Goal: Task Accomplishment & Management: Use online tool/utility

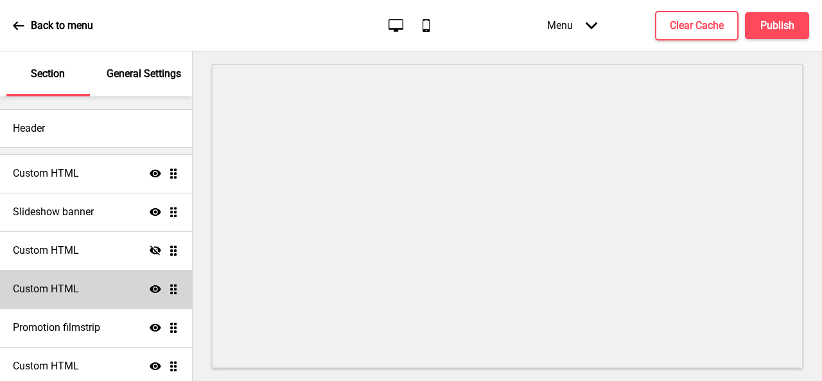
click at [74, 278] on div "Custom HTML Show Drag" at bounding box center [96, 289] width 192 height 39
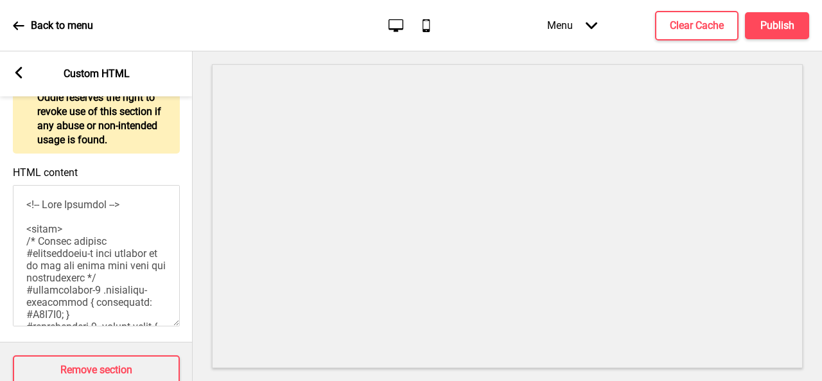
scroll to position [184, 0]
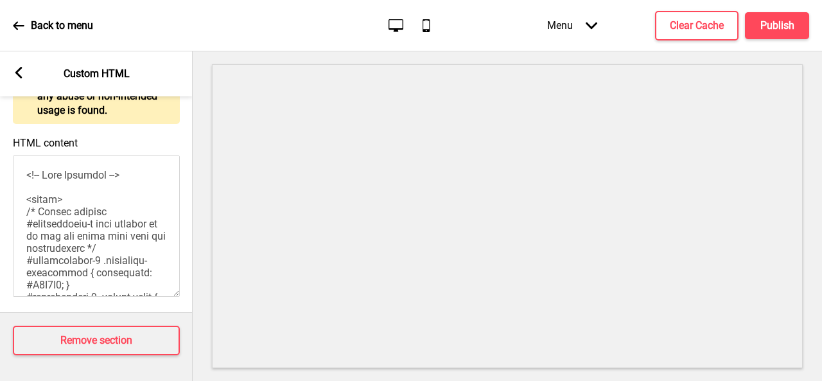
click at [22, 71] on rect at bounding box center [19, 73] width 12 height 12
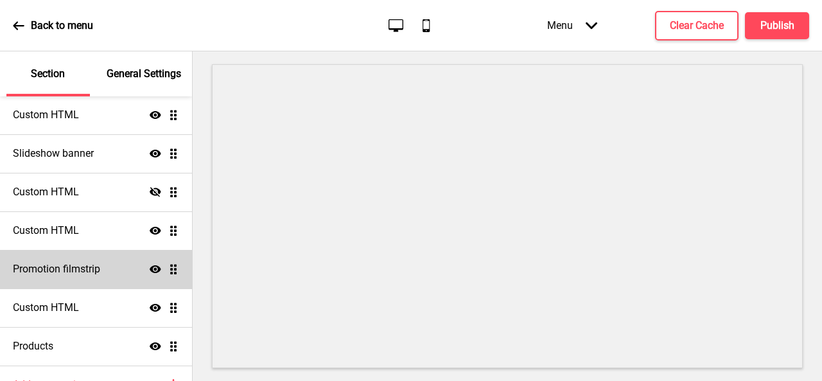
scroll to position [126, 0]
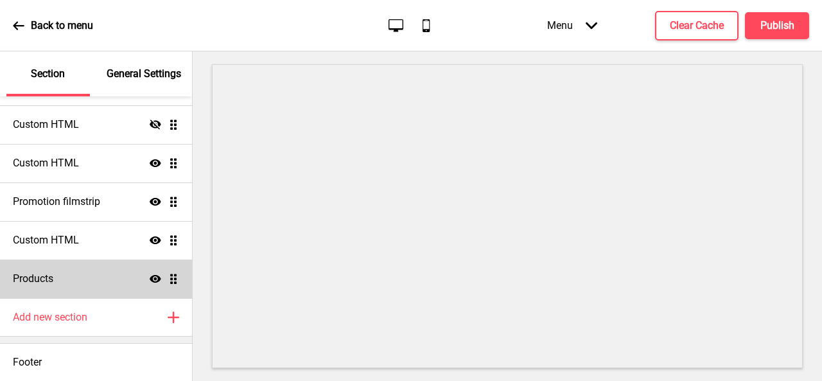
click at [54, 272] on div "Products Show Drag" at bounding box center [96, 278] width 192 height 39
select select "list"
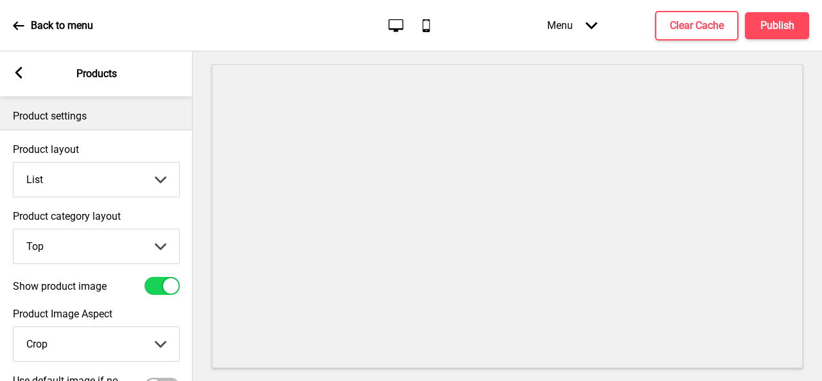
click at [14, 71] on rect at bounding box center [19, 73] width 12 height 12
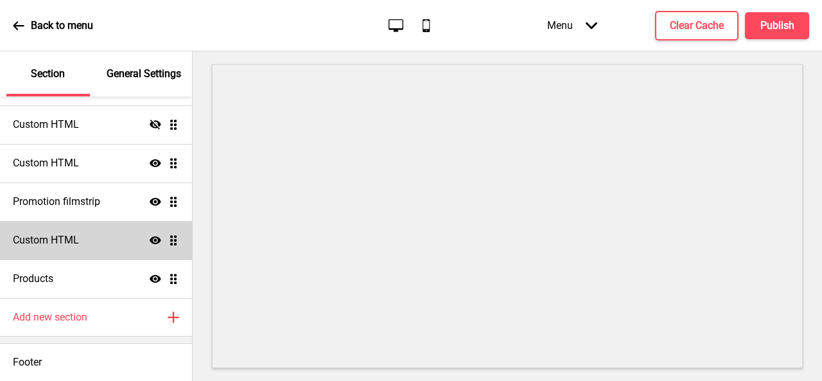
click at [83, 238] on div "Custom HTML Show Drag" at bounding box center [96, 240] width 192 height 39
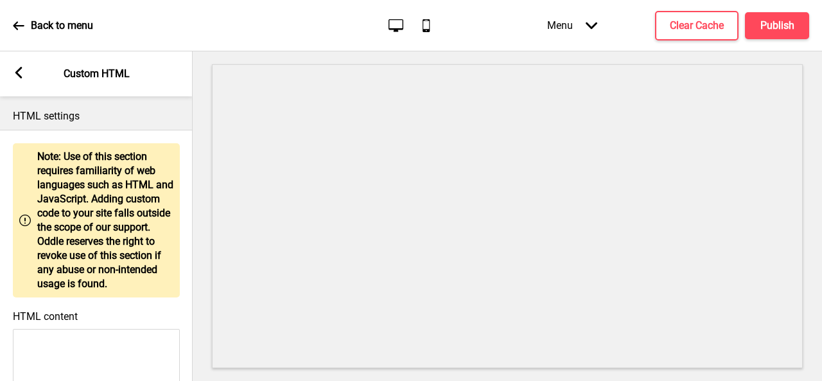
click at [19, 62] on div "Arrow left Custom HTML" at bounding box center [96, 73] width 193 height 45
click at [16, 68] on rect at bounding box center [19, 73] width 12 height 12
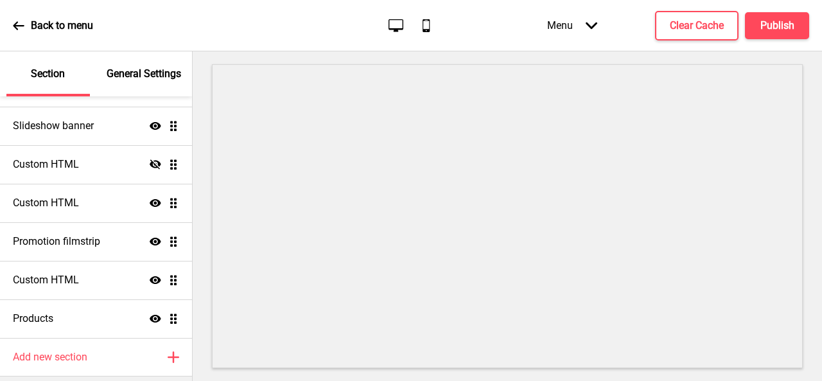
scroll to position [0, 0]
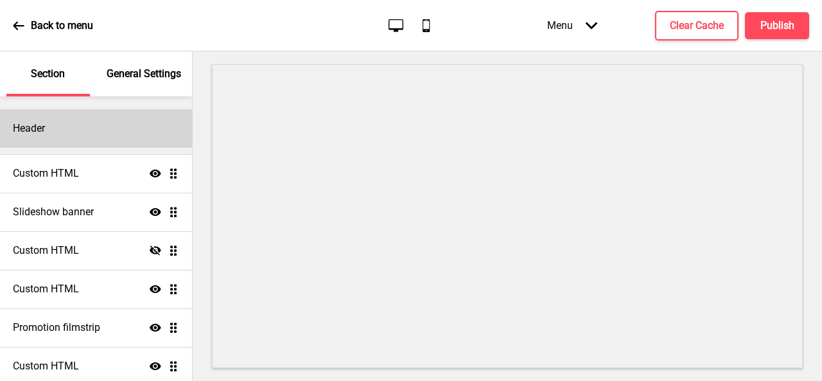
click at [83, 126] on div "Header" at bounding box center [96, 128] width 192 height 39
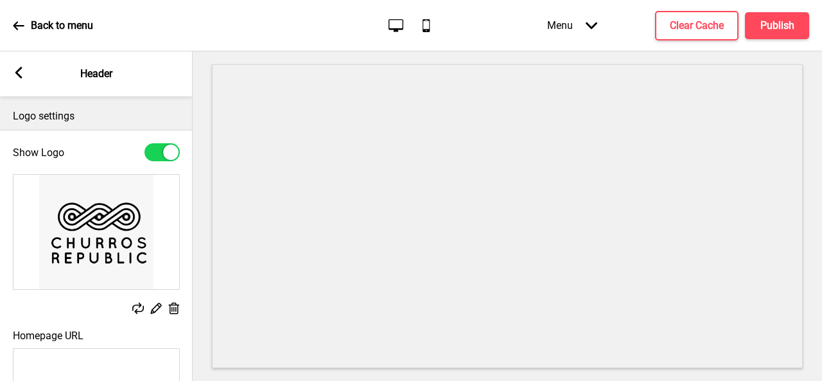
drag, startPoint x: 14, startPoint y: 68, endPoint x: 19, endPoint y: 78, distance: 10.6
click at [15, 69] on rect at bounding box center [19, 73] width 12 height 12
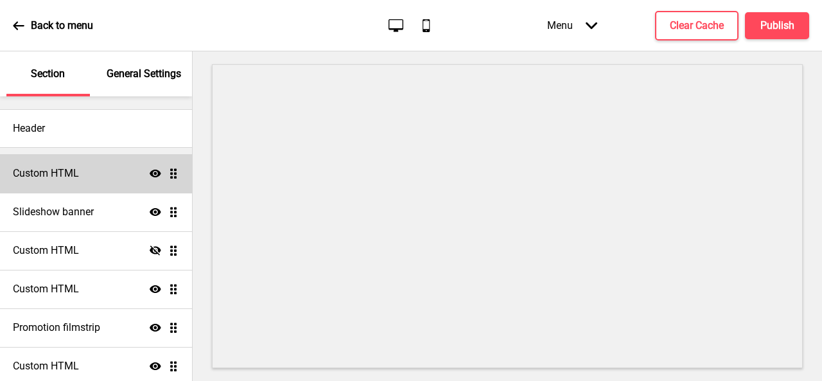
click at [69, 175] on h4 "Custom HTML" at bounding box center [46, 173] width 66 height 14
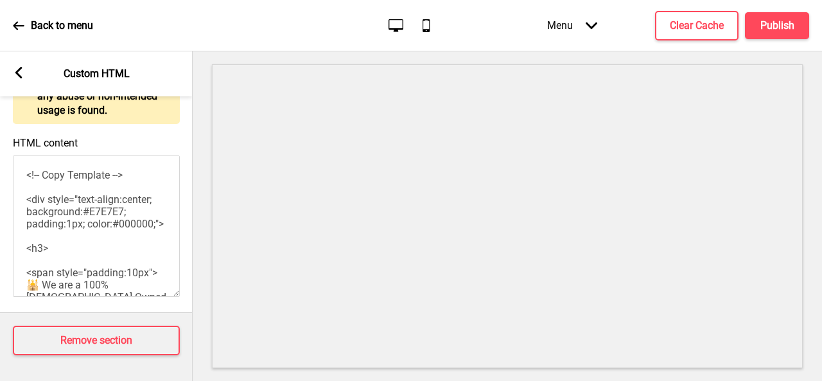
scroll to position [132, 0]
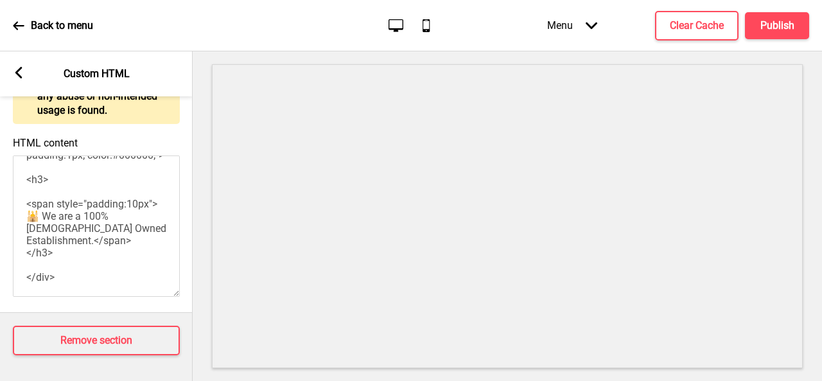
click at [15, 71] on rect at bounding box center [19, 73] width 12 height 12
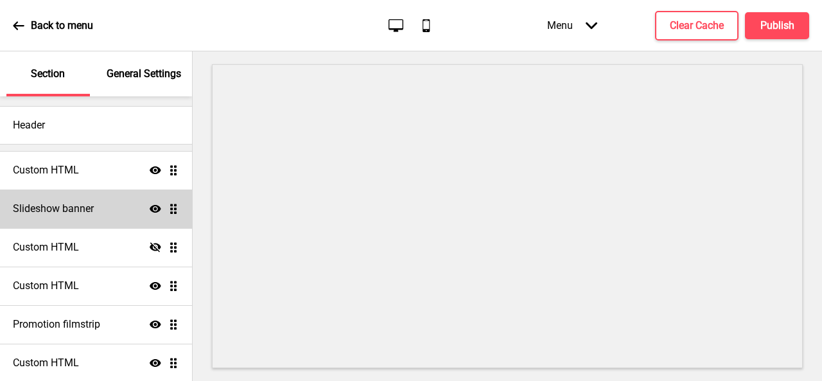
scroll to position [0, 0]
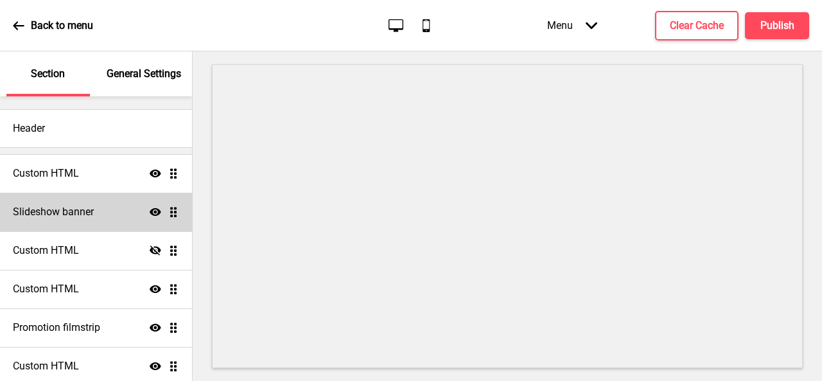
click at [79, 211] on h4 "Slideshow banner" at bounding box center [53, 212] width 81 height 14
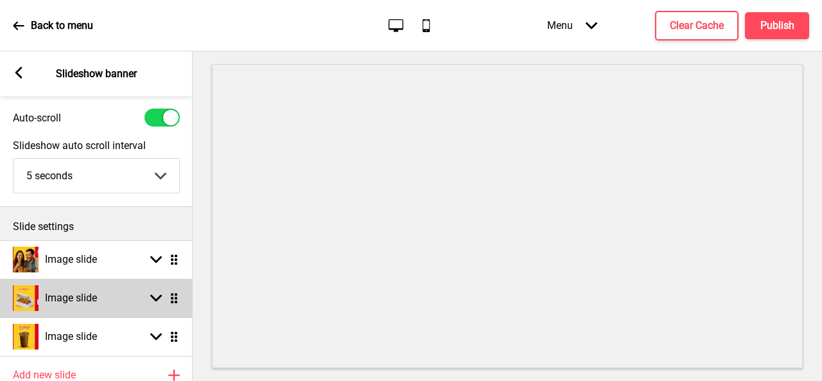
scroll to position [64, 0]
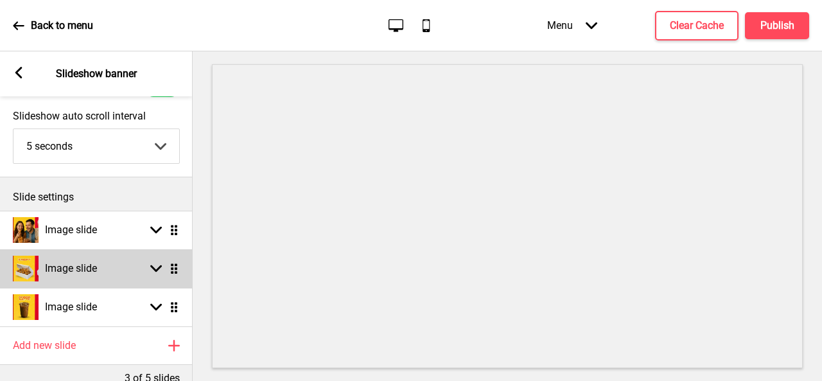
click at [117, 263] on div "Image slide Arrow down Drag" at bounding box center [96, 268] width 193 height 39
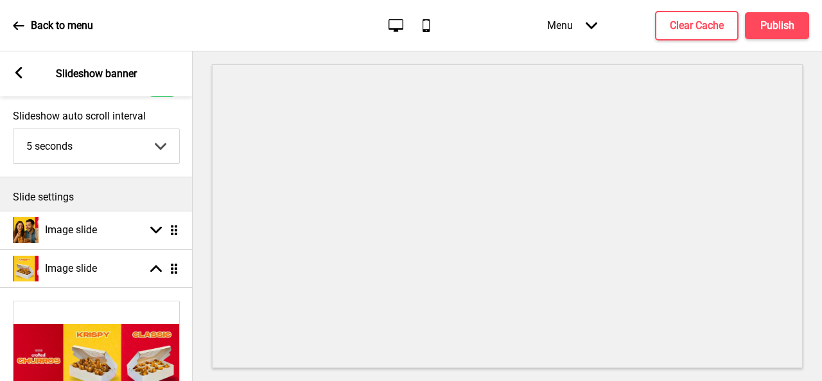
click at [22, 24] on icon at bounding box center [19, 26] width 12 height 12
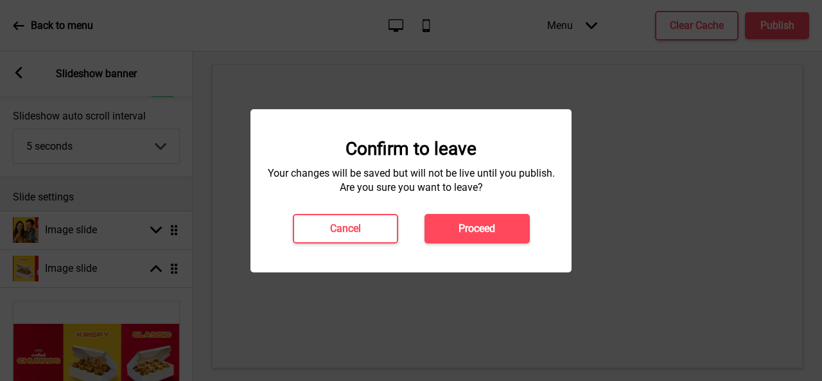
click at [478, 227] on h4 "Proceed" at bounding box center [476, 228] width 37 height 14
